Goal: Transaction & Acquisition: Purchase product/service

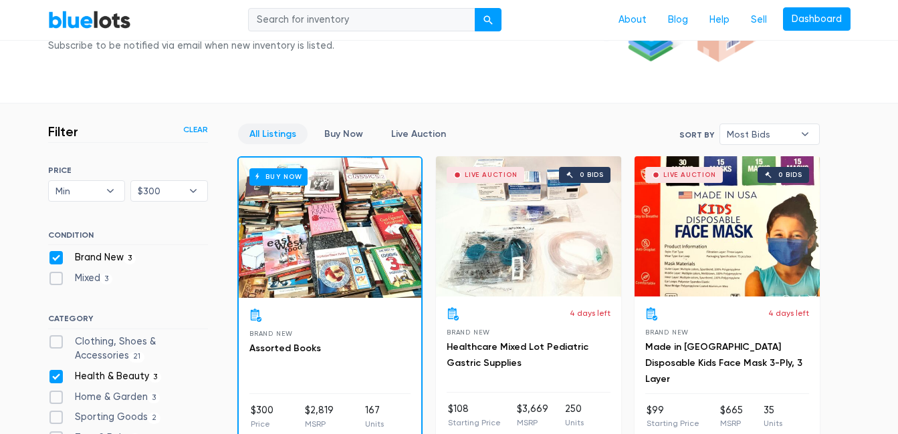
scroll to position [226, 0]
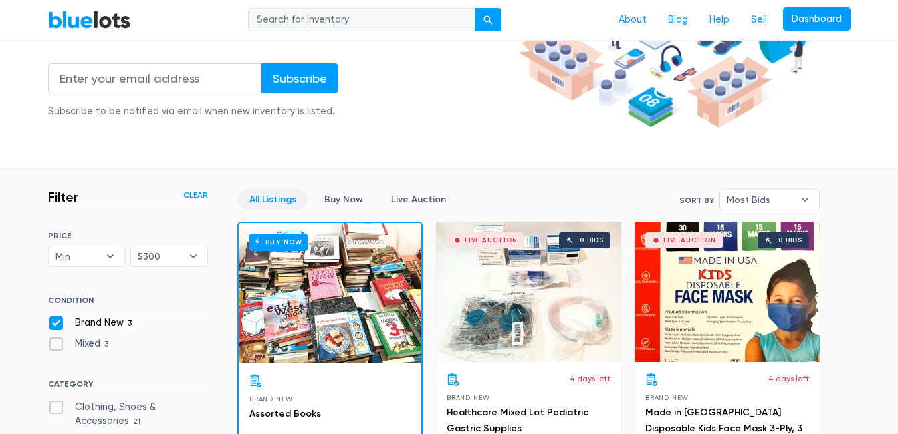
click at [275, 203] on link "All Listings" at bounding box center [273, 199] width 70 height 21
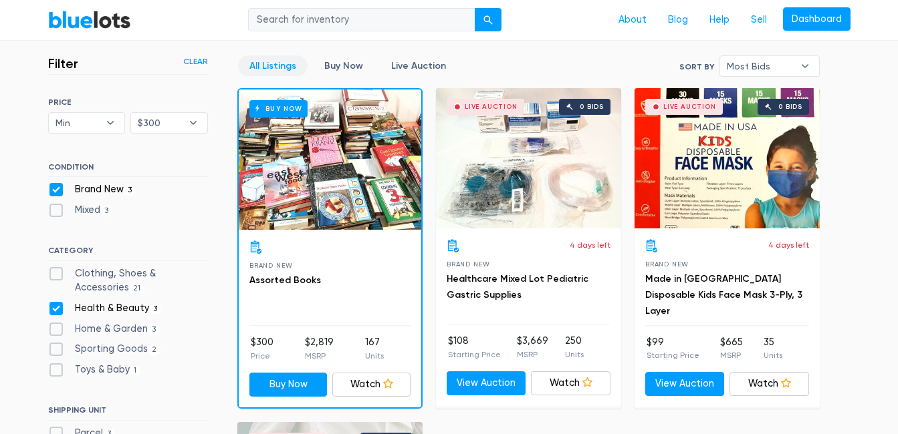
click at [57, 190] on label "Brand New 3" at bounding box center [92, 189] width 88 height 15
click at [57, 190] on New"] "Brand New 3" at bounding box center [52, 186] width 9 height 9
checkbox New"] "false"
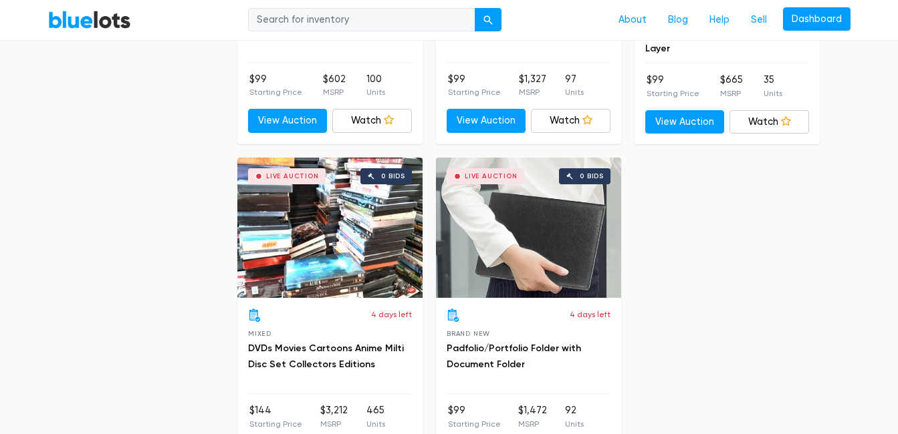
scroll to position [1095, 0]
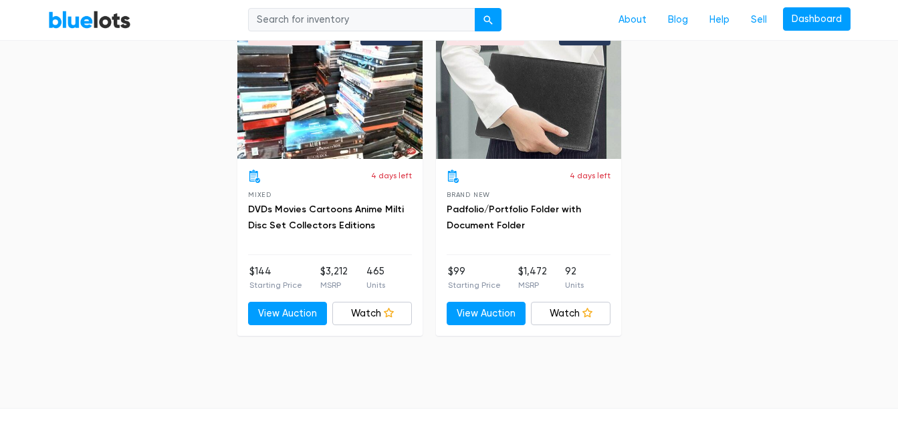
click at [360, 105] on div "Live Auction 0 bids" at bounding box center [329, 89] width 185 height 140
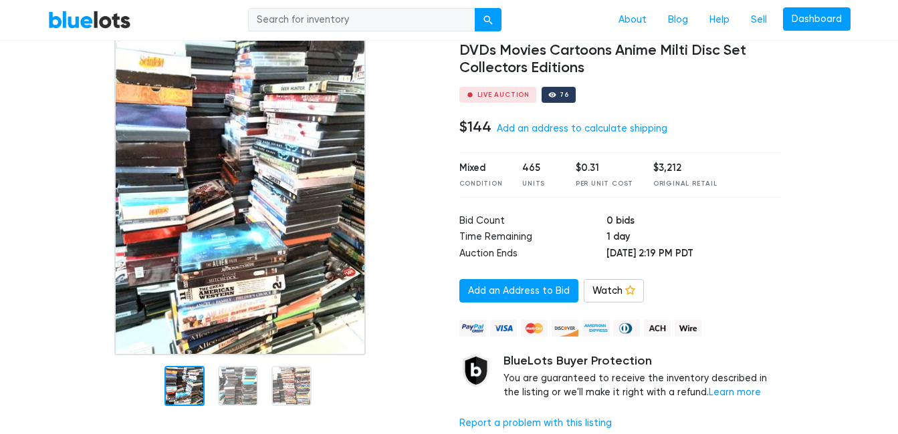
scroll to position [134, 0]
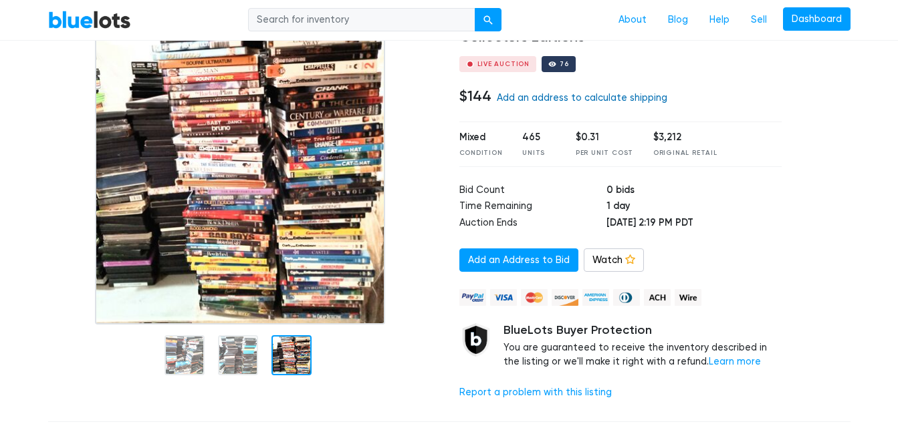
click at [554, 94] on link "Add an address to calculate shipping" at bounding box center [582, 97] width 170 height 11
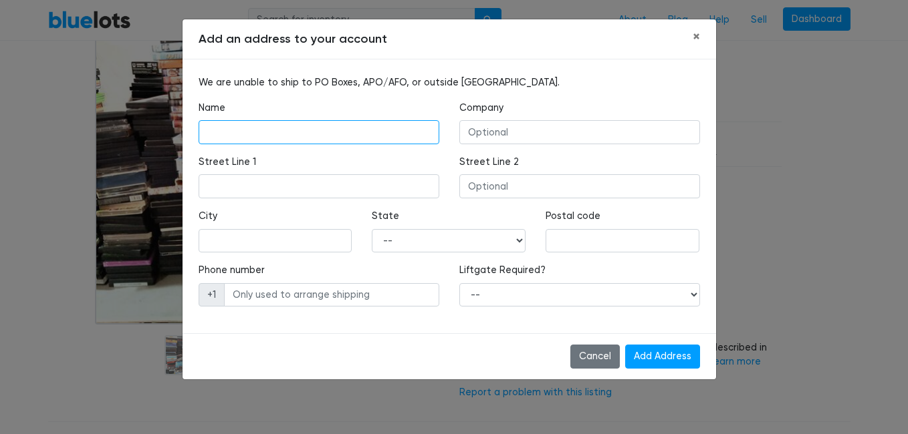
click at [273, 136] on input "text" at bounding box center [319, 132] width 241 height 24
type input "Jim Beecher"
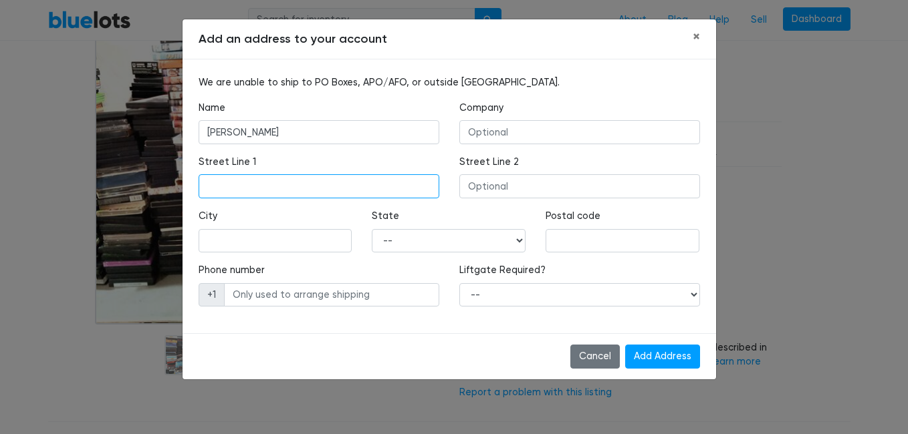
type input "18 Merion Lane"
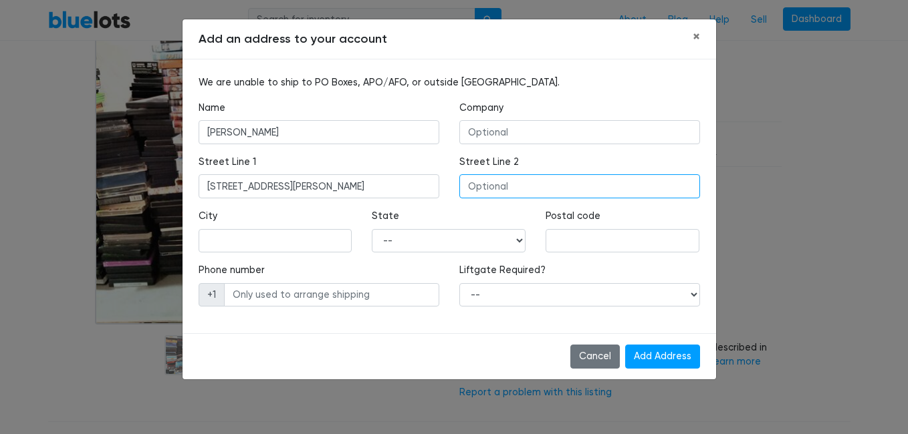
type input "18 Merion Lane"
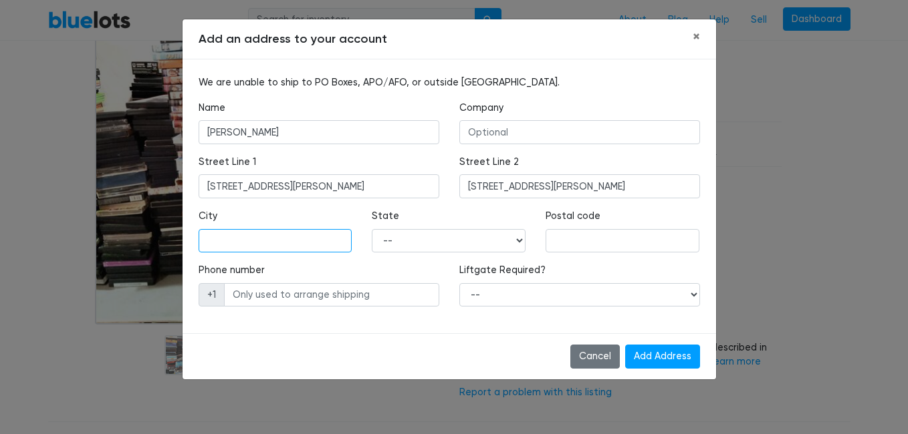
type input "JACKSON"
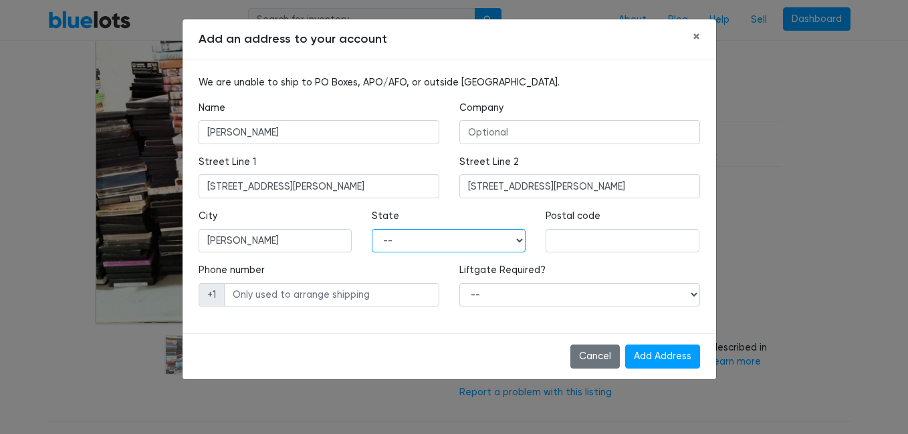
select select "NJ"
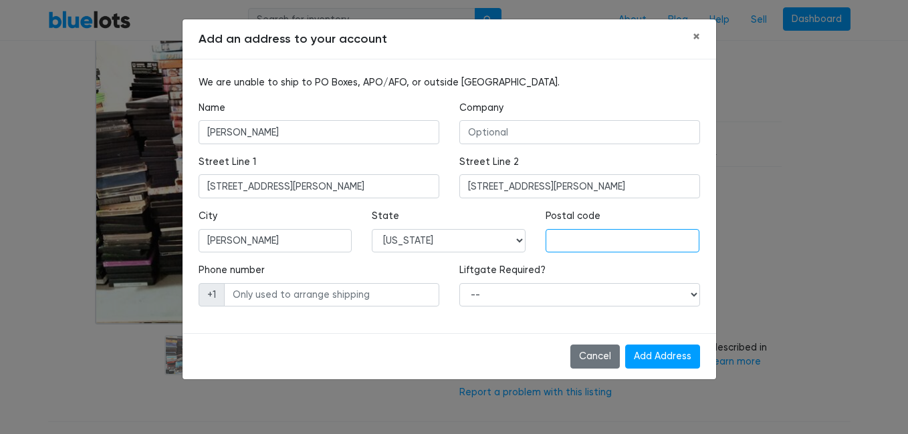
type input "08527"
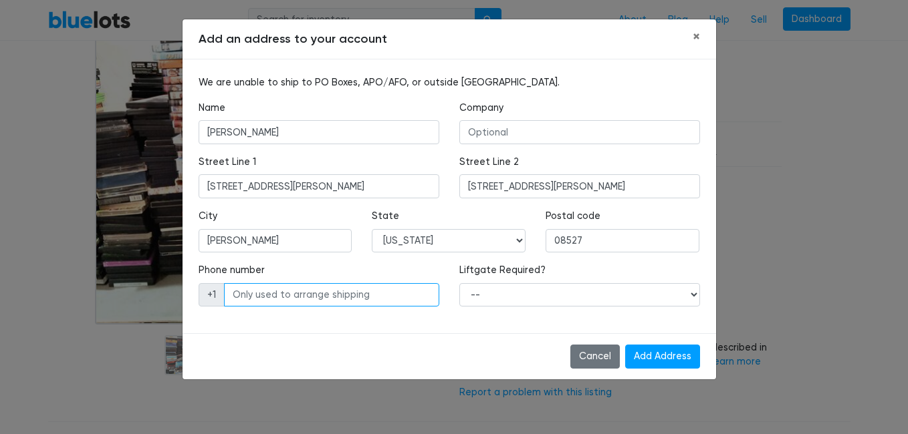
type input "7327627584"
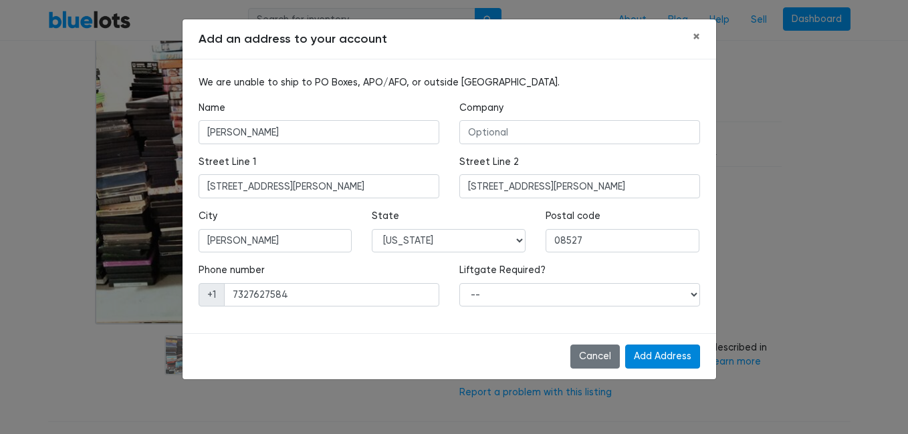
click at [658, 356] on input "Add Address" at bounding box center [662, 357] width 75 height 24
click at [685, 296] on select "-- Yes No" at bounding box center [579, 295] width 241 height 24
select select "0"
click at [459, 283] on select "-- Yes No" at bounding box center [579, 295] width 241 height 24
click at [653, 354] on input "Add Address" at bounding box center [662, 357] width 75 height 24
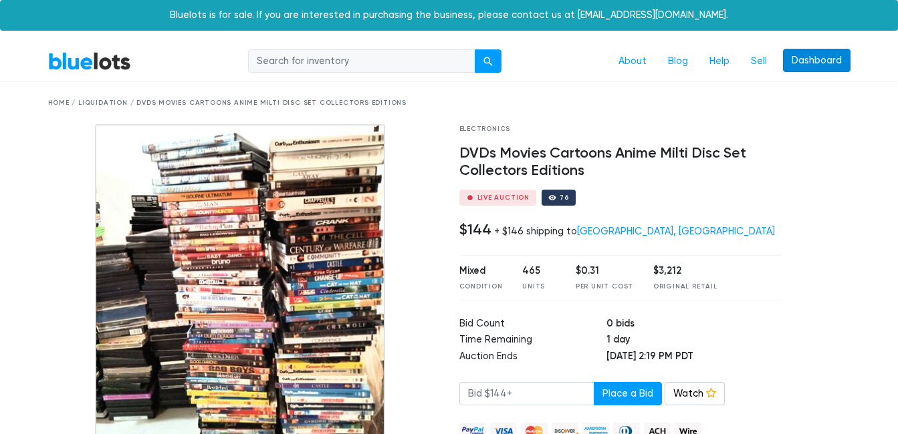
click at [814, 64] on link "Dashboard" at bounding box center [817, 61] width 68 height 24
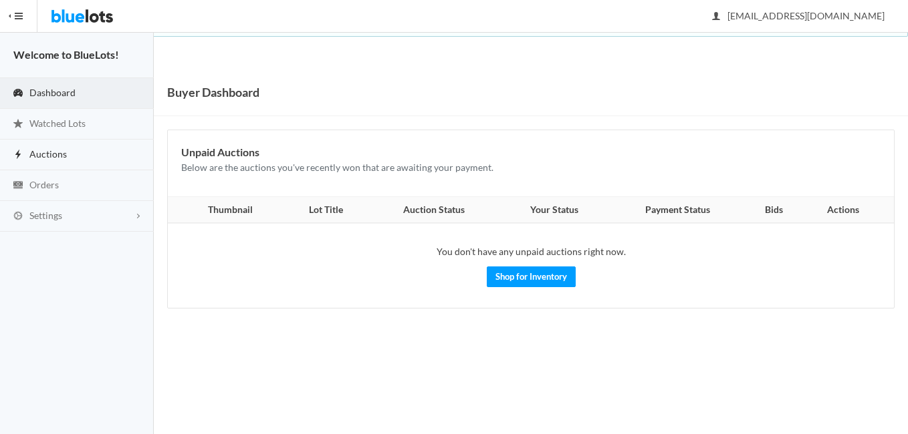
click at [38, 157] on span "Auctions" at bounding box center [47, 153] width 37 height 11
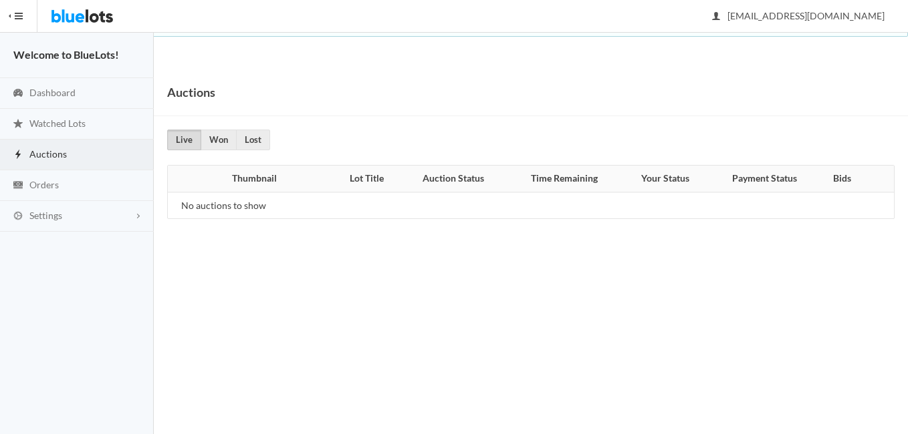
click at [19, 17] on span "button" at bounding box center [19, 15] width 8 height 1
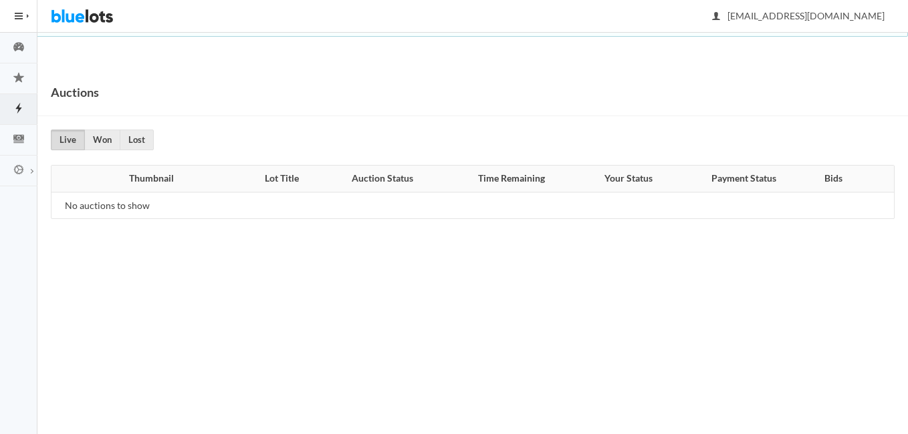
click at [19, 17] on span "button" at bounding box center [19, 15] width 8 height 1
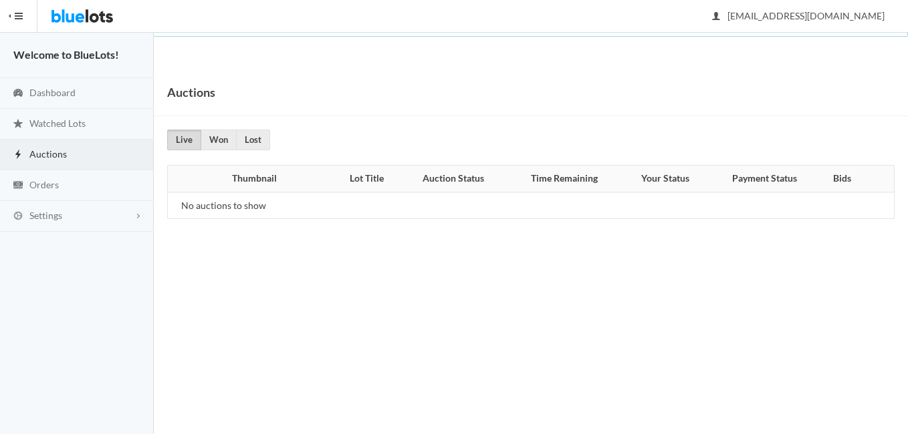
click at [656, 93] on div "Auctions" at bounding box center [531, 92] width 754 height 47
click at [82, 9] on img at bounding box center [82, 16] width 63 height 32
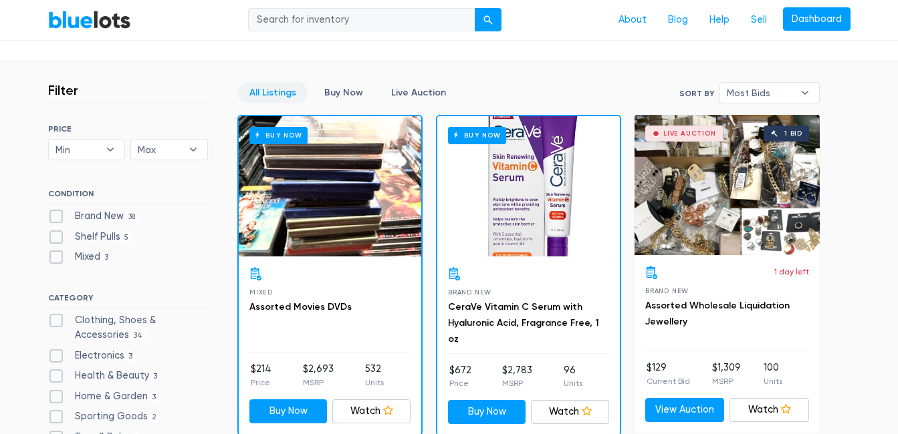
scroll to position [334, 0]
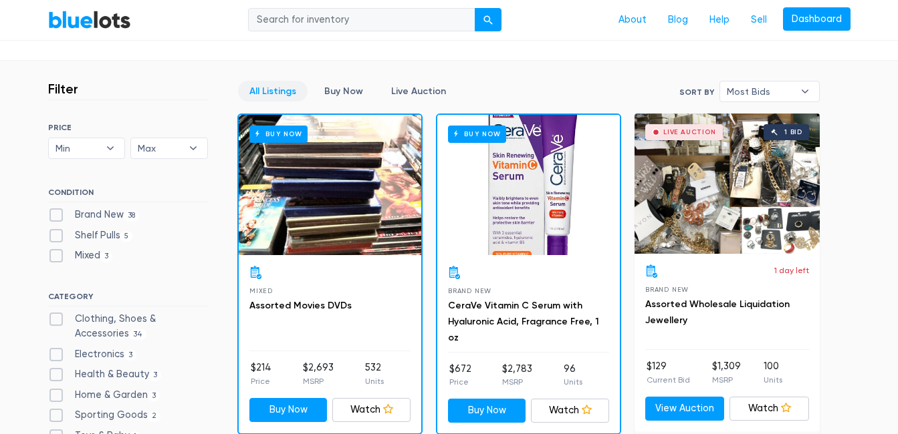
click at [332, 208] on div "Buy Now" at bounding box center [330, 185] width 182 height 140
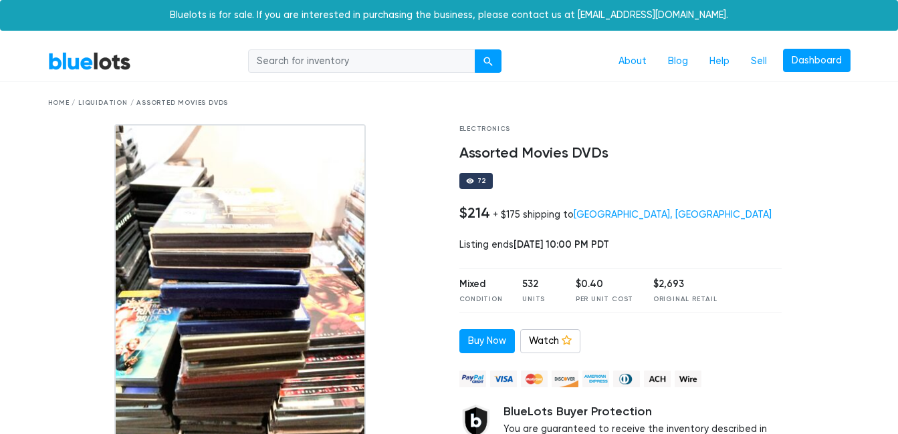
click at [90, 59] on link "BlueLots" at bounding box center [89, 60] width 83 height 19
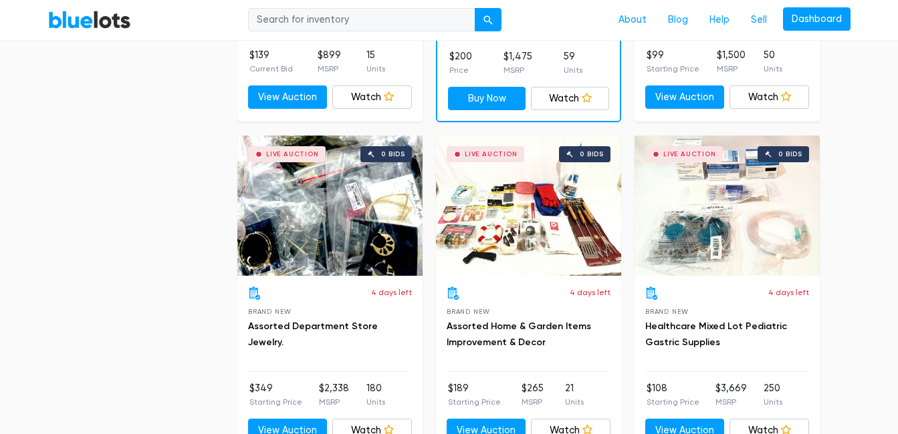
scroll to position [1069, 0]
